Goal: Unclear: Unclear

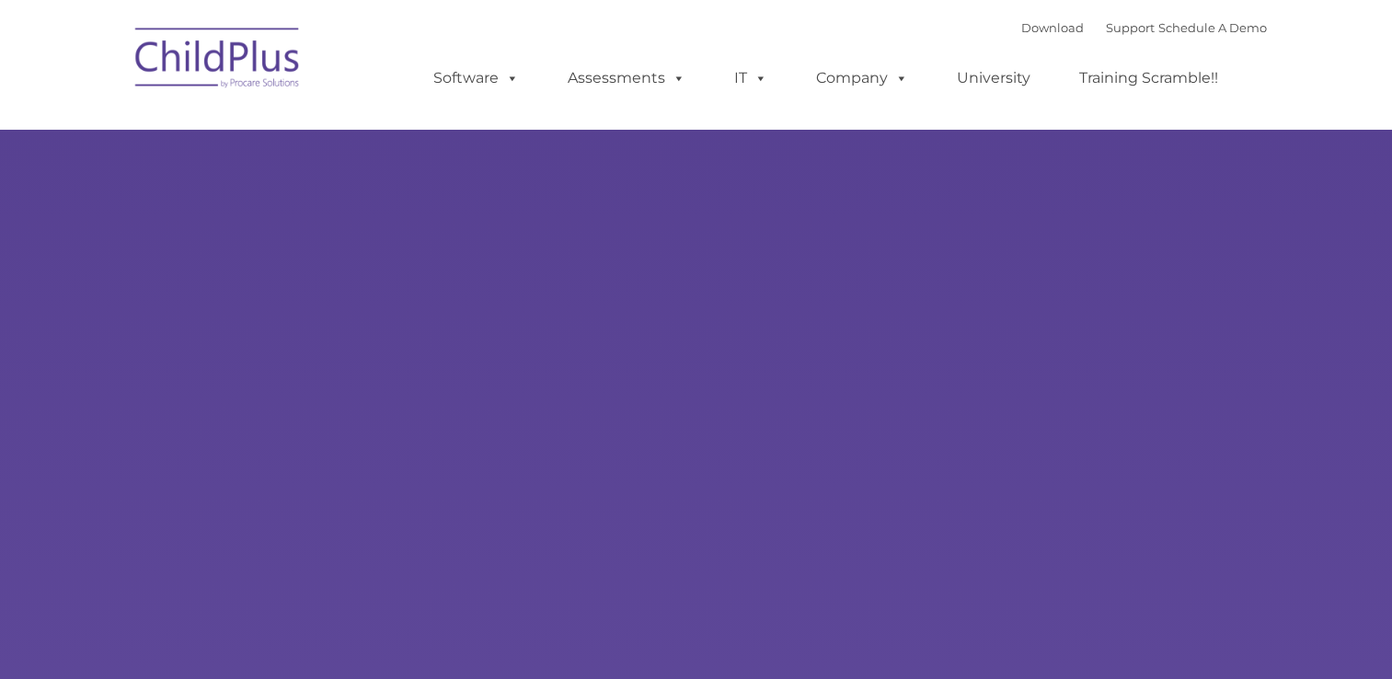
type input ""
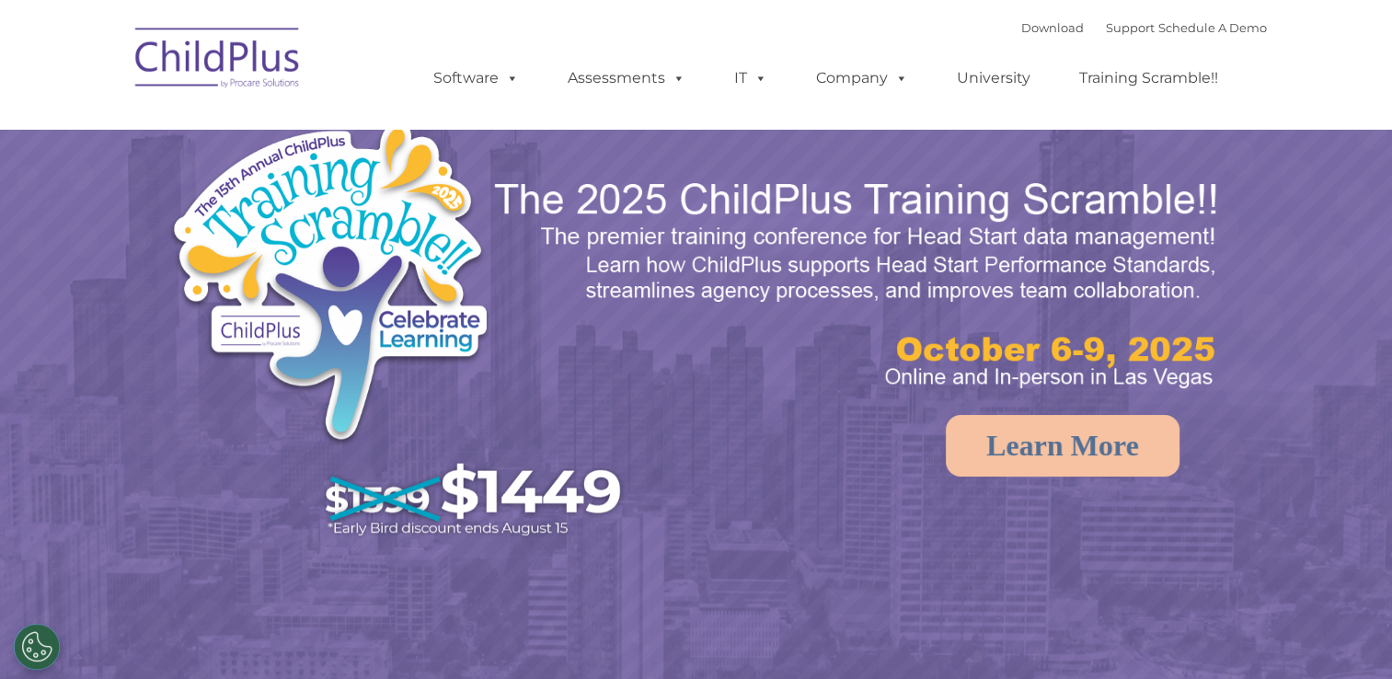
select select "MEDIUM"
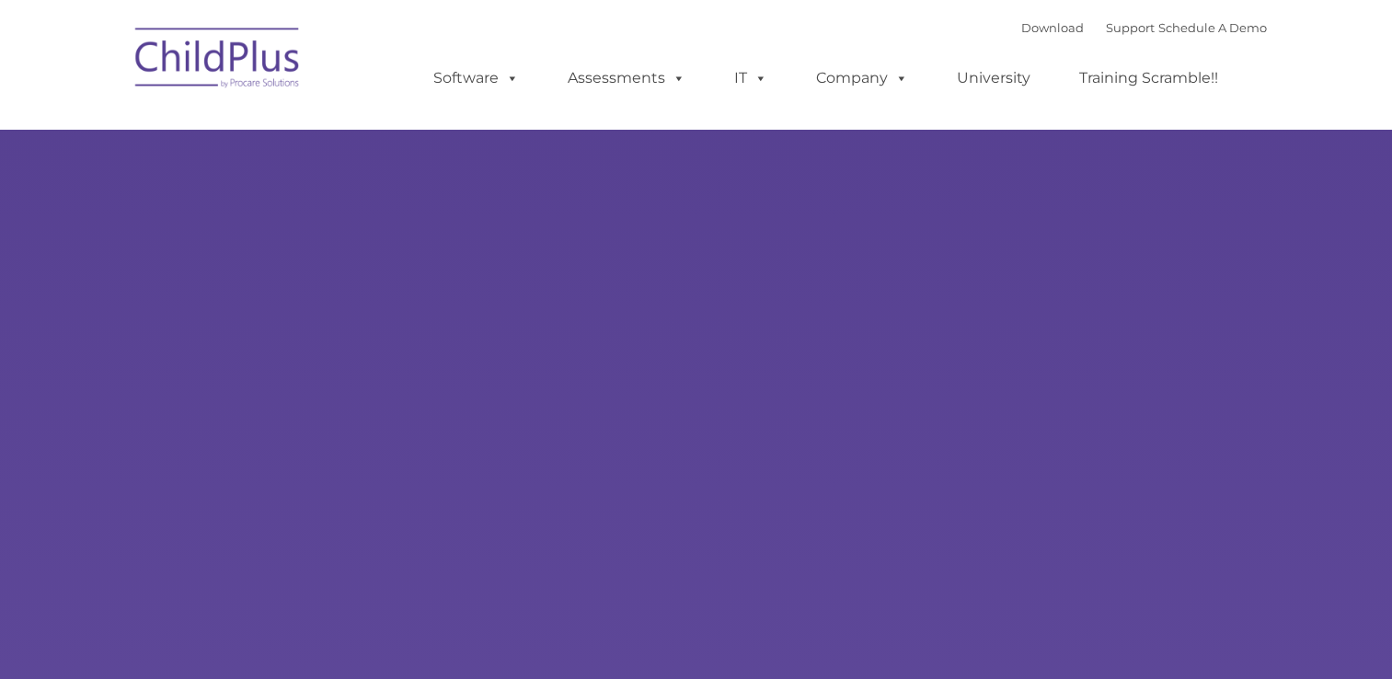
type input ""
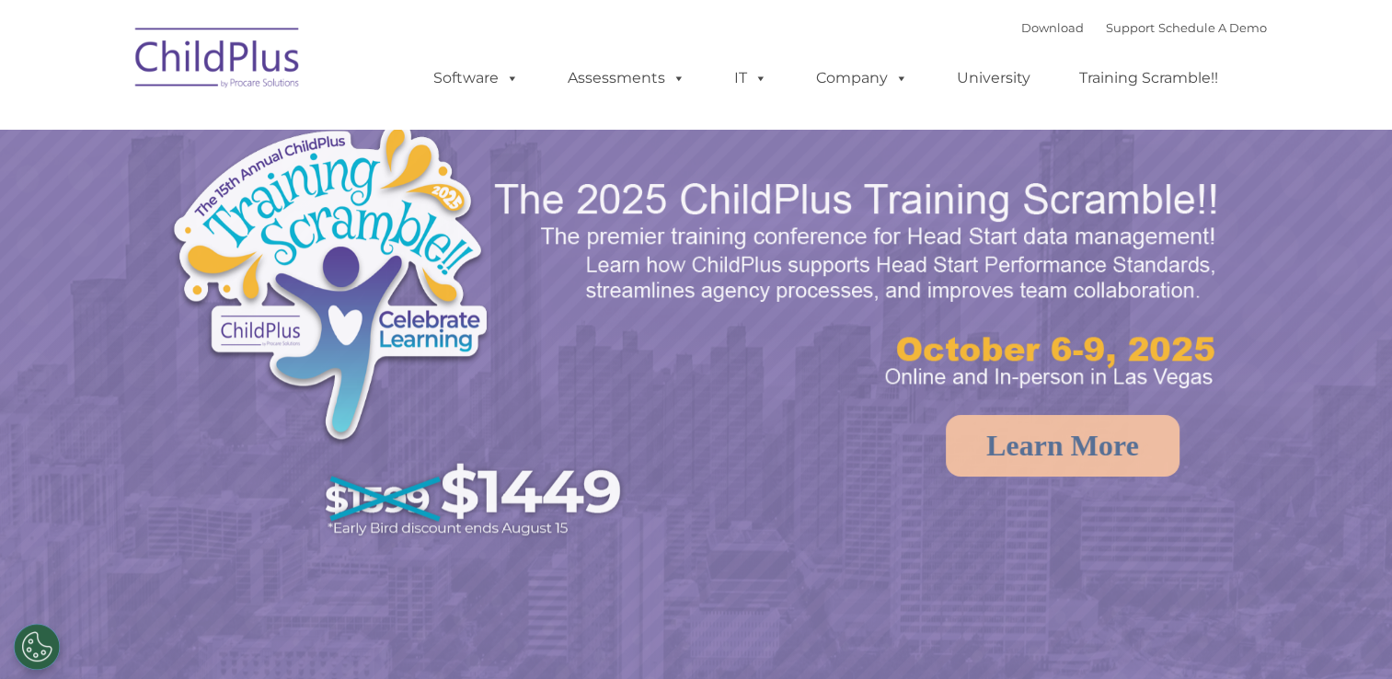
select select "MEDIUM"
